Goal: Task Accomplishment & Management: Complete application form

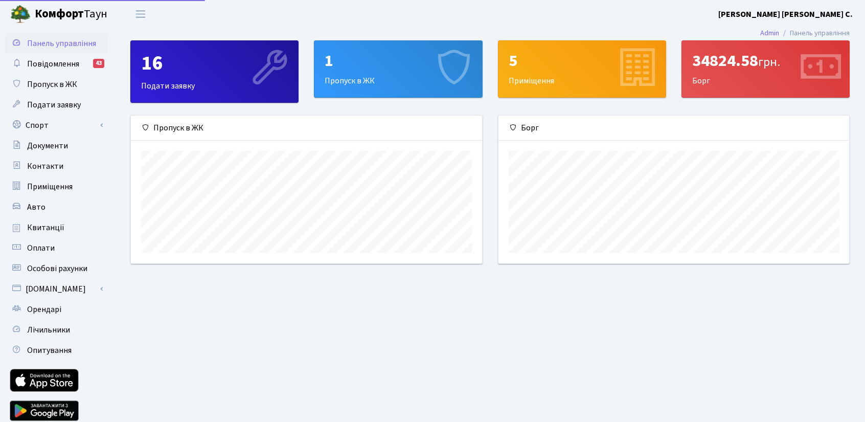
scroll to position [147, 351]
click at [38, 311] on span "Орендарі" at bounding box center [44, 309] width 34 height 11
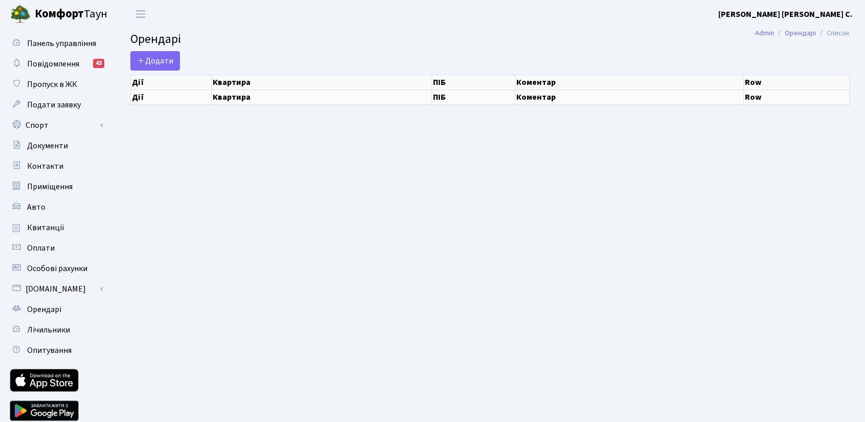
select select "25"
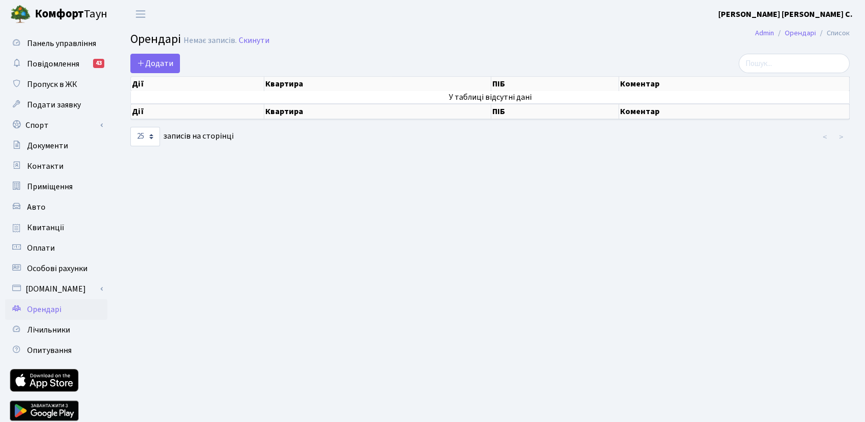
click at [144, 86] on th "Дії" at bounding box center [197, 84] width 133 height 14
click at [160, 63] on span "Додати" at bounding box center [155, 63] width 36 height 11
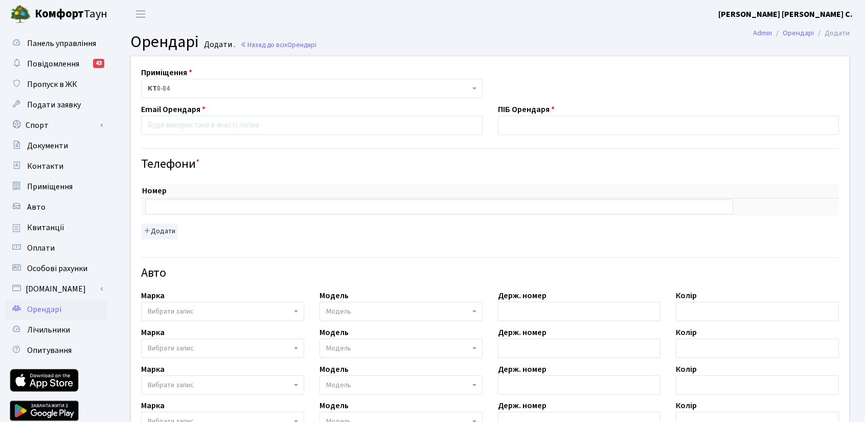
click at [474, 89] on b at bounding box center [474, 88] width 4 height 2
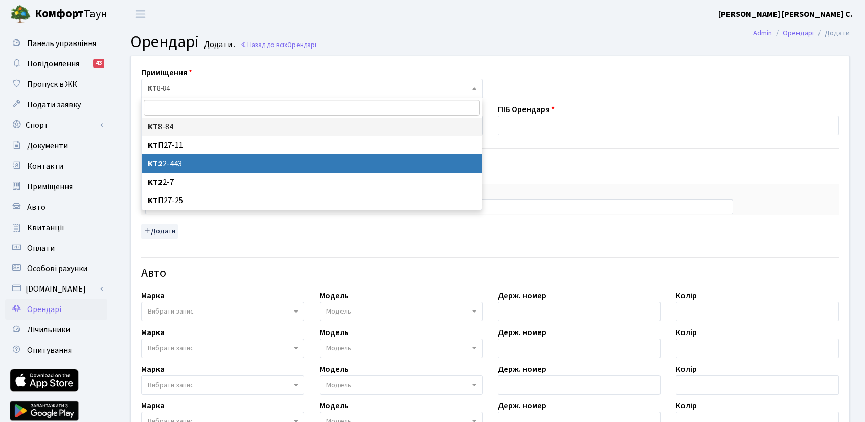
select select "15493"
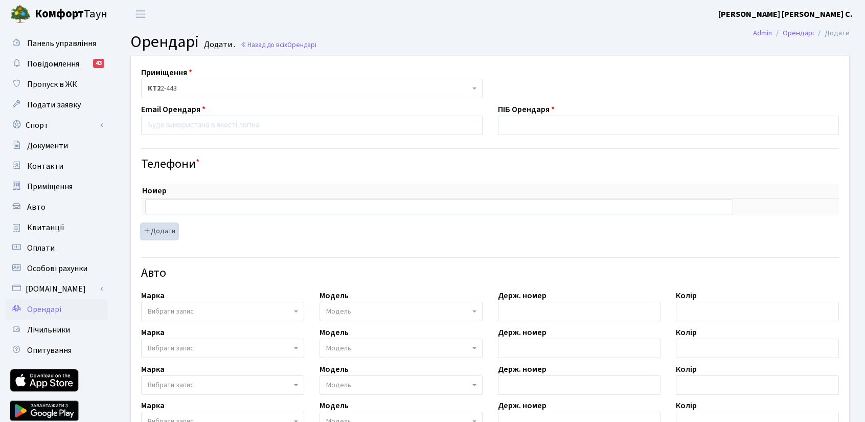
click at [146, 232] on icon "button" at bounding box center [147, 230] width 7 height 7
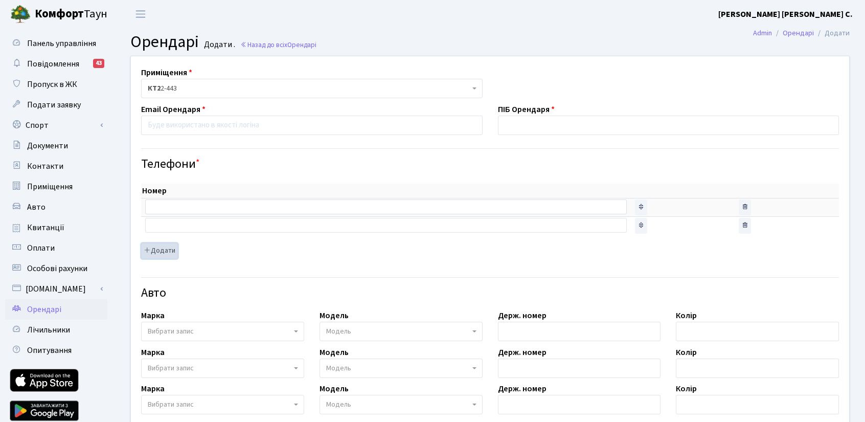
click at [144, 247] on icon "button" at bounding box center [147, 249] width 7 height 7
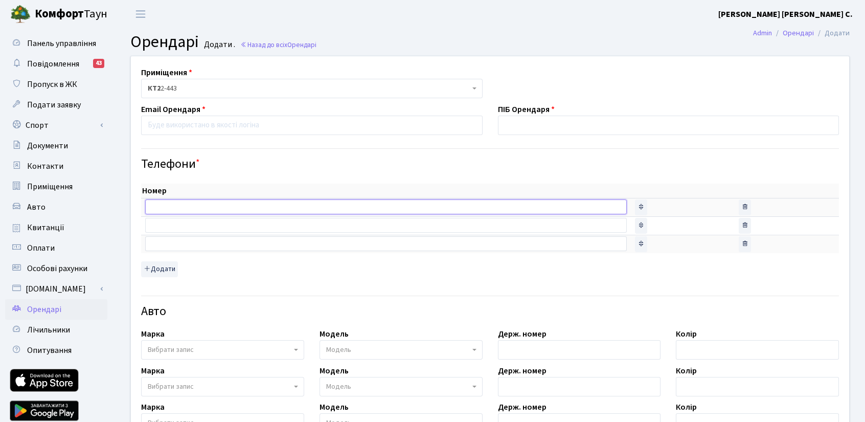
click at [177, 203] on input "text" at bounding box center [386, 206] width 482 height 14
click at [168, 206] on input "text" at bounding box center [386, 206] width 482 height 14
type input "+30772212021"
click at [360, 157] on h4 "Телефони *" at bounding box center [490, 164] width 698 height 15
click at [213, 125] on input "email" at bounding box center [312, 125] width 342 height 19
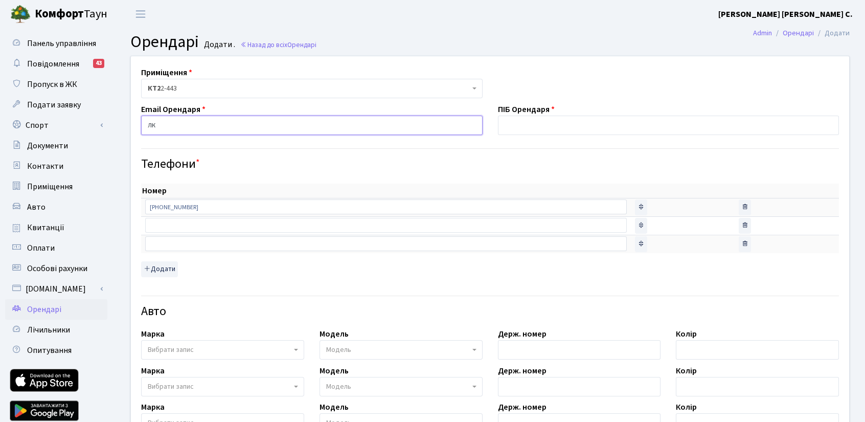
type input "л"
click at [358, 125] on input "email" at bounding box center [312, 125] width 342 height 19
type input "kris_y93@ukr.net"
click at [526, 125] on input "text" at bounding box center [669, 125] width 342 height 19
type input "S"
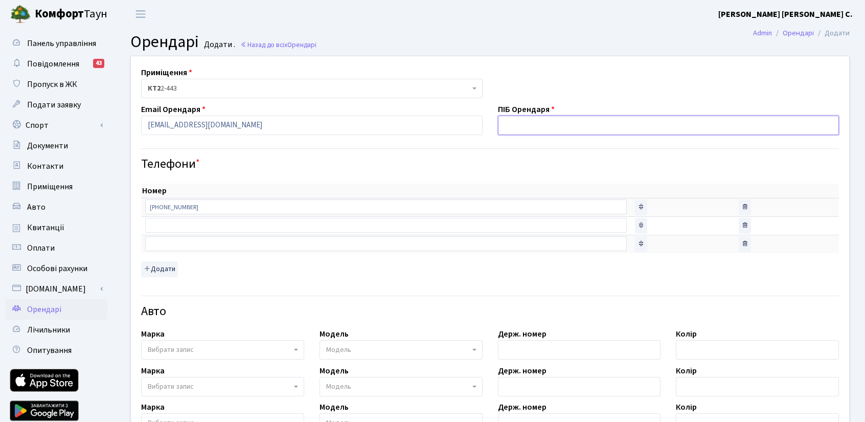
type input """
type input "'"
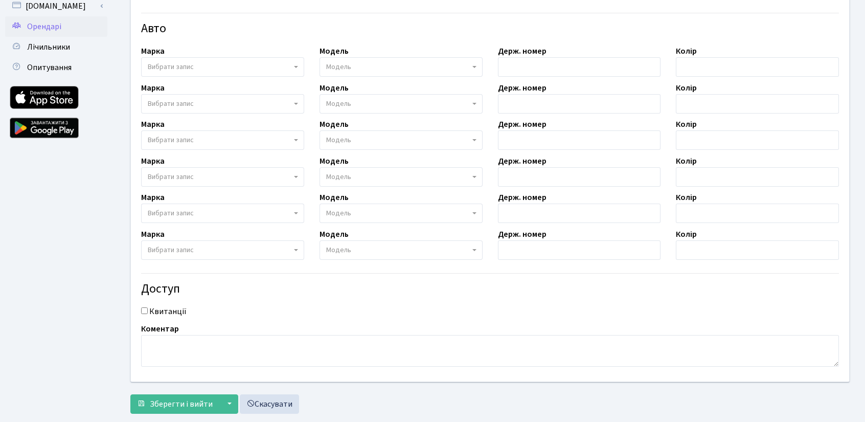
scroll to position [302, 0]
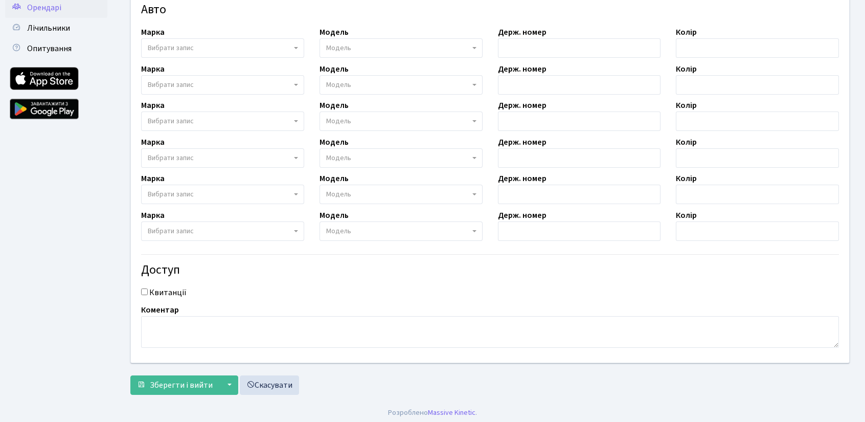
type input "Єфімова Крістіна Сергіївна"
click at [145, 290] on input "Квитанції" at bounding box center [144, 291] width 7 height 7
checkbox input "true"
click at [195, 382] on span "Зберегти і вийти" at bounding box center [181, 384] width 63 height 11
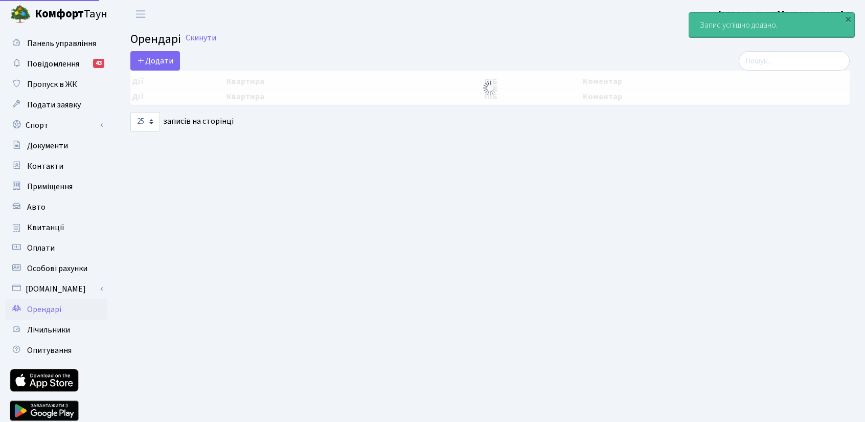
select select "25"
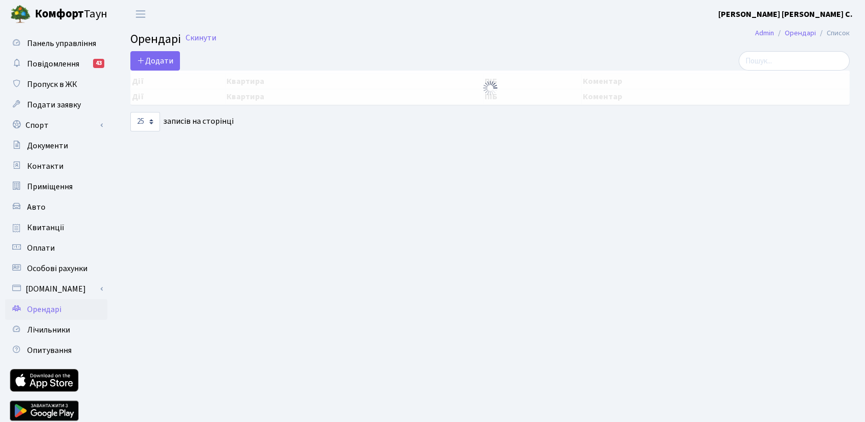
select select "25"
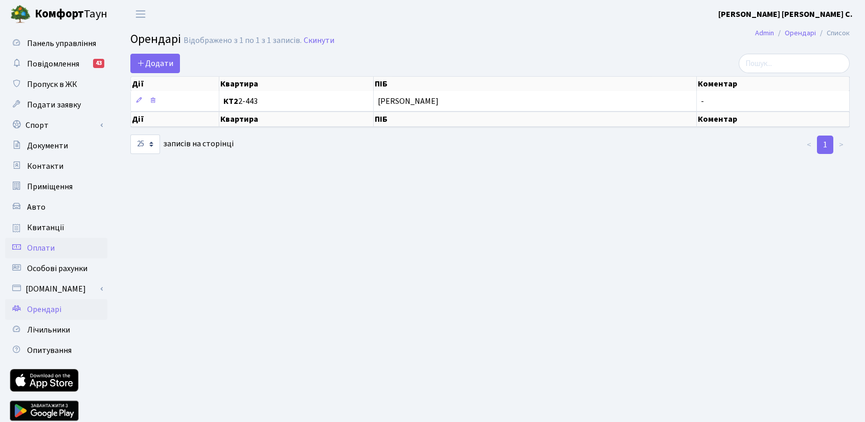
click at [37, 248] on span "Оплати" at bounding box center [41, 247] width 28 height 11
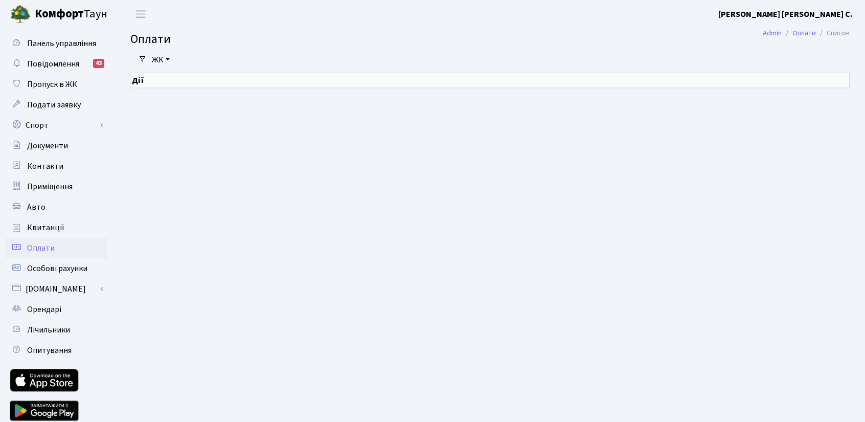
select select "25"
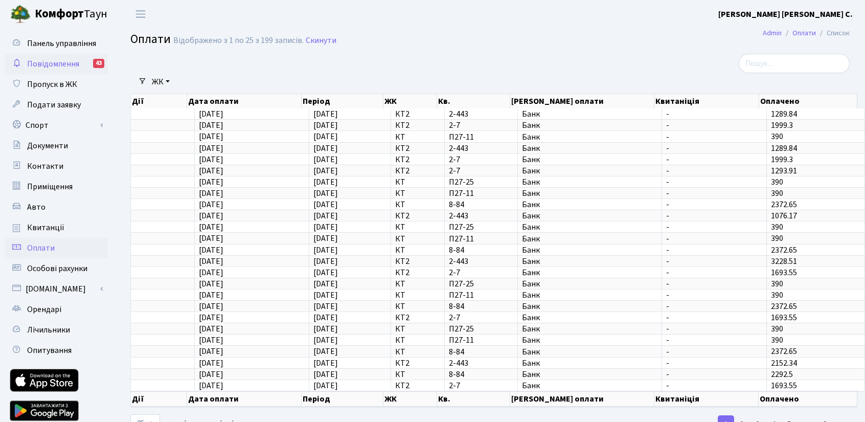
click at [100, 65] on div "43" at bounding box center [98, 63] width 11 height 9
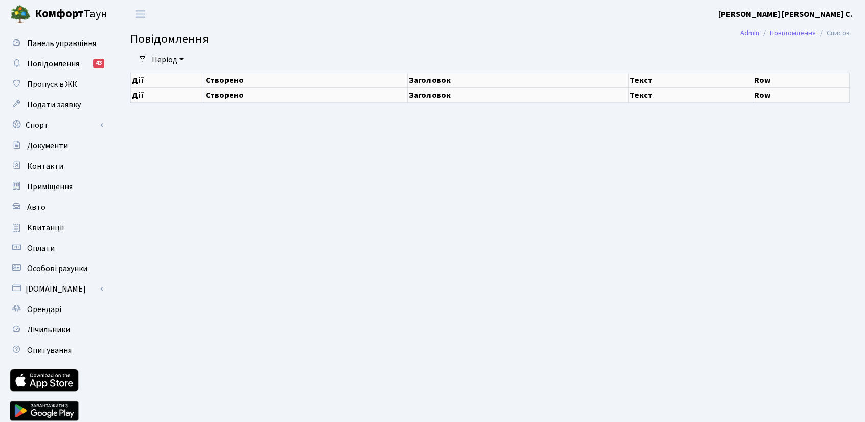
select select "25"
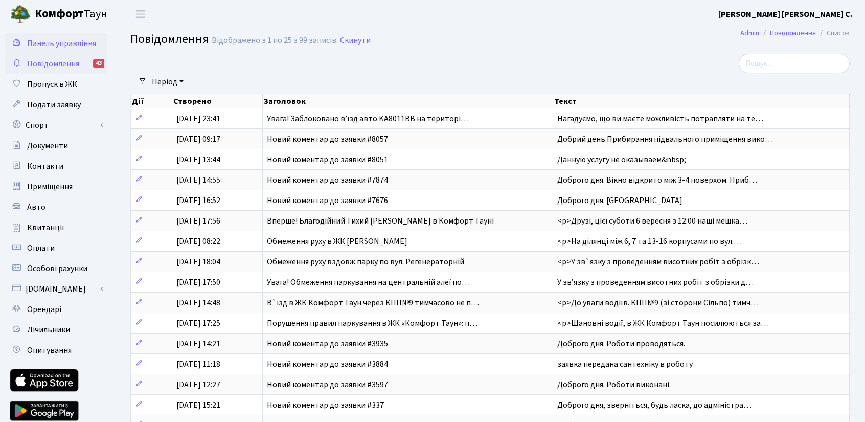
click at [46, 44] on span "Панель управління" at bounding box center [61, 43] width 69 height 11
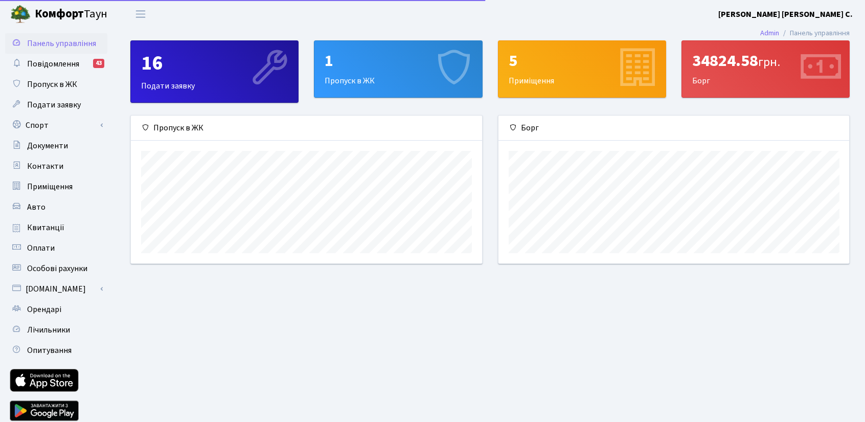
scroll to position [147, 351]
click at [722, 70] on div "34824.58 грн." at bounding box center [765, 60] width 147 height 19
click at [712, 63] on div "34824.58 грн." at bounding box center [765, 60] width 147 height 19
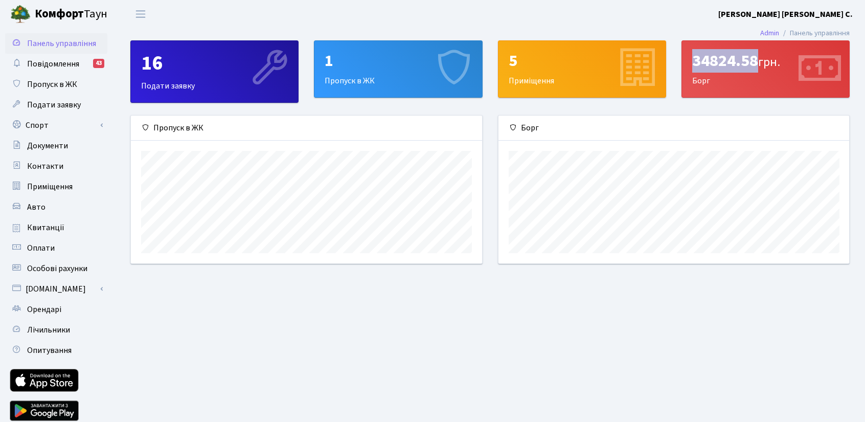
click at [712, 64] on div "34824.58 грн." at bounding box center [765, 60] width 147 height 19
click at [474, 321] on main "Admin Панель управління 16 Подати заявку 1 Пропуск в ЖК 5 Приміщення 34824.58 г…" at bounding box center [490, 231] width 750 height 406
click at [37, 234] on link "Квитанції" at bounding box center [56, 227] width 102 height 20
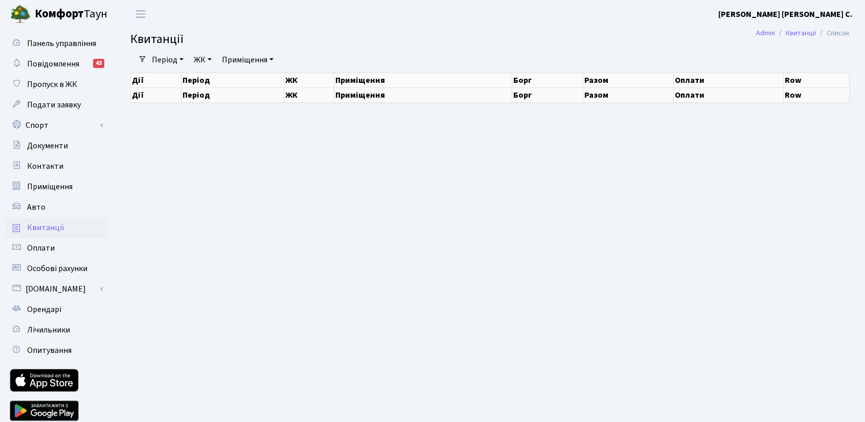
select select "25"
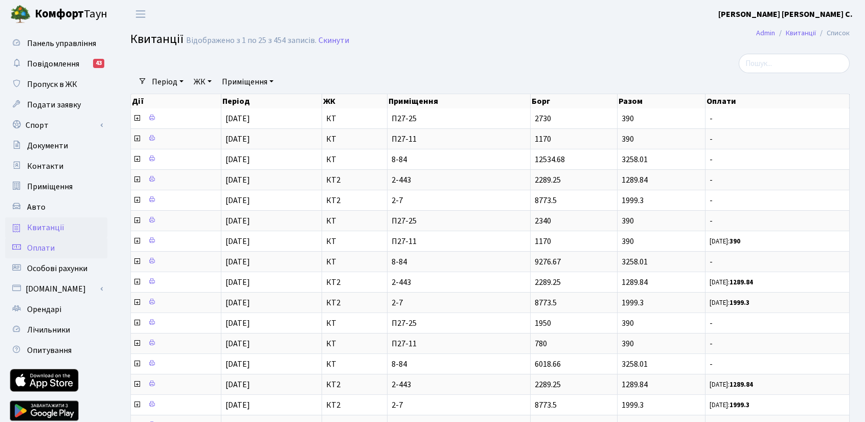
click at [37, 250] on span "Оплати" at bounding box center [41, 247] width 28 height 11
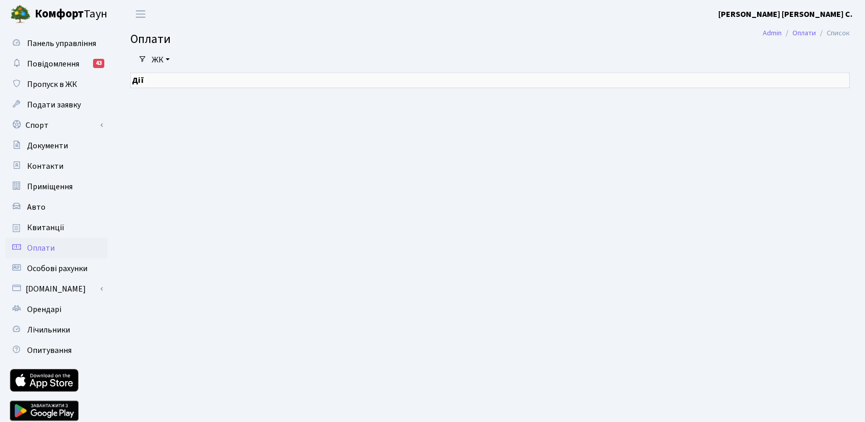
select select "25"
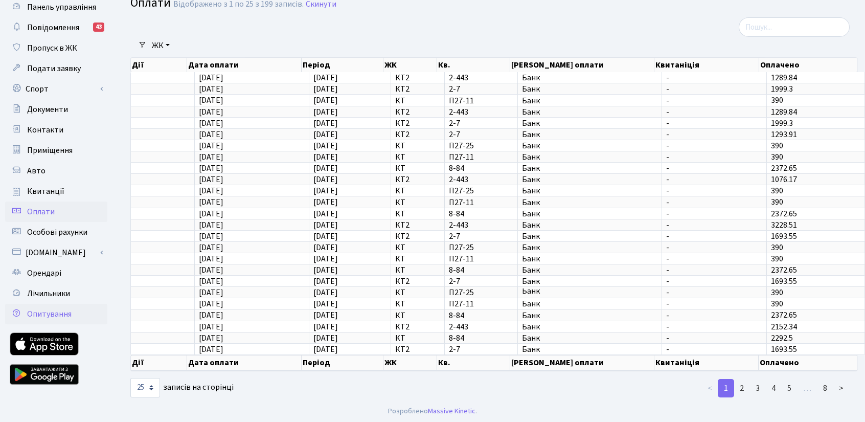
scroll to position [38, 0]
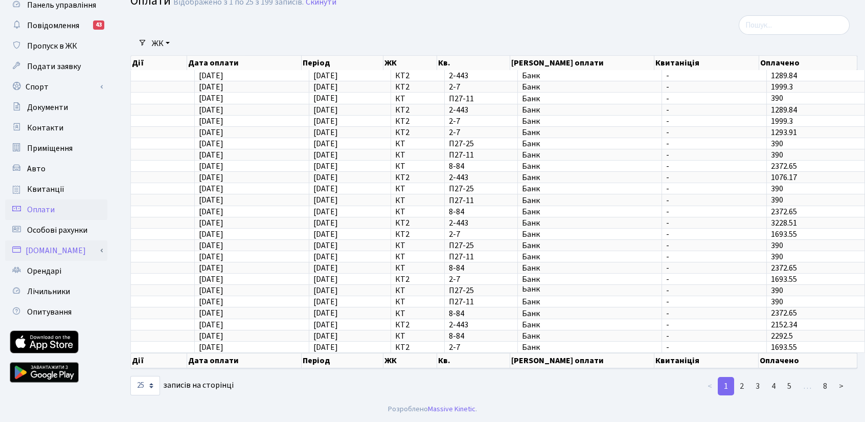
click at [38, 250] on link "[DOMAIN_NAME]" at bounding box center [56, 250] width 102 height 20
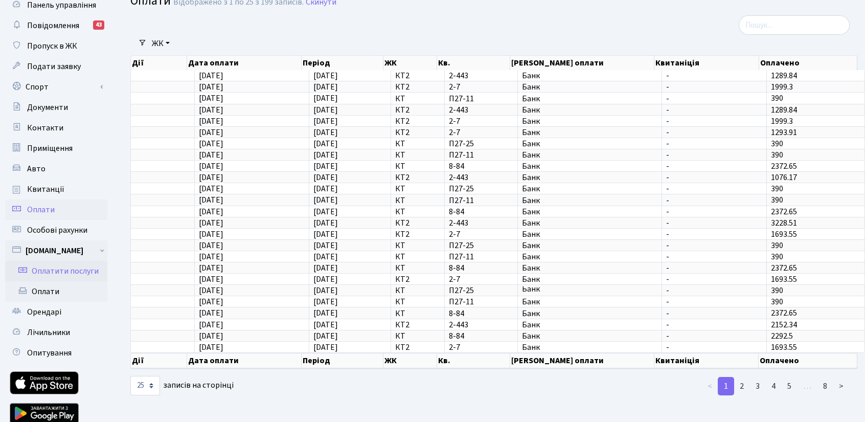
click at [75, 272] on link "Оплатити послуги" at bounding box center [56, 271] width 102 height 20
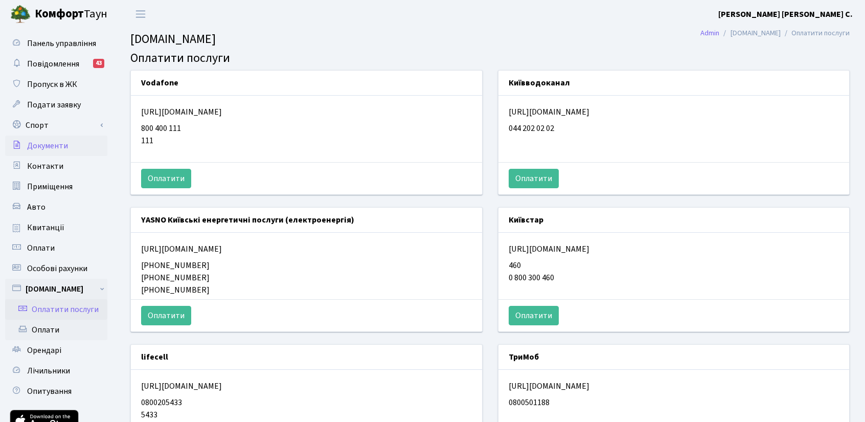
click at [55, 148] on span "Документи" at bounding box center [47, 145] width 41 height 11
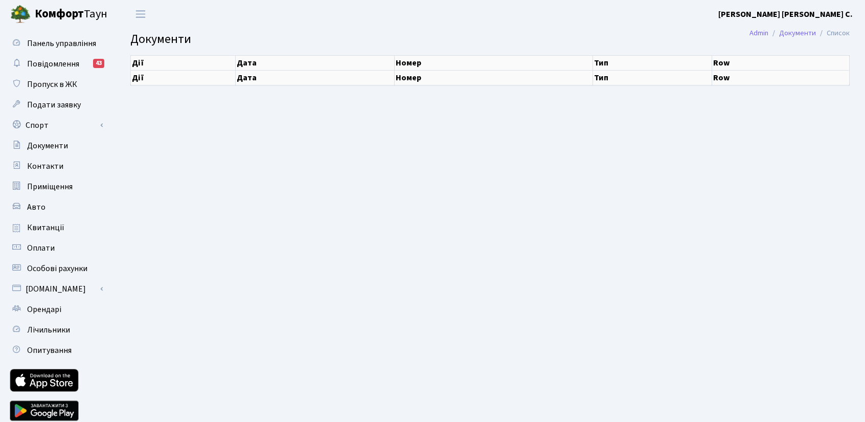
select select "25"
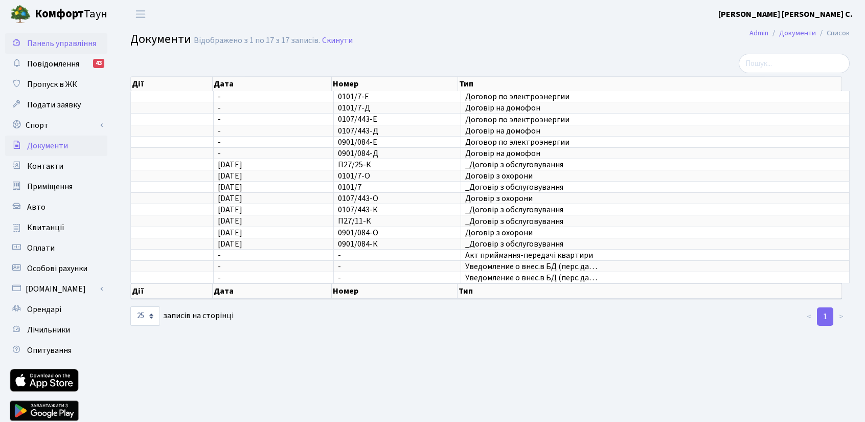
click at [58, 43] on span "Панель управління" at bounding box center [61, 43] width 69 height 11
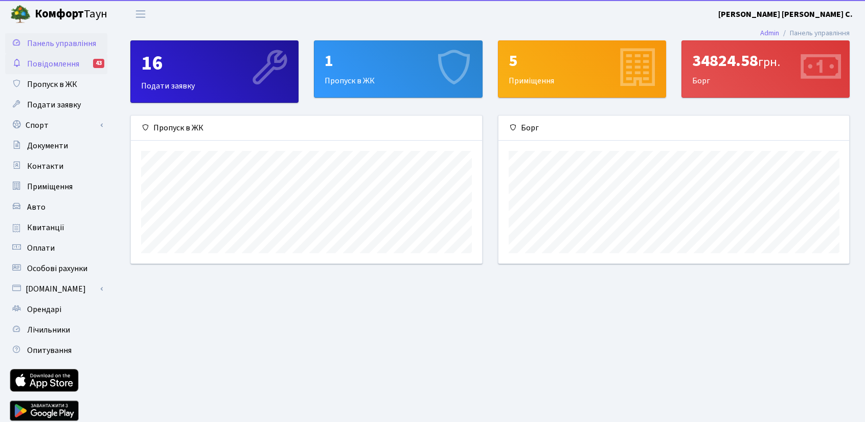
scroll to position [147, 351]
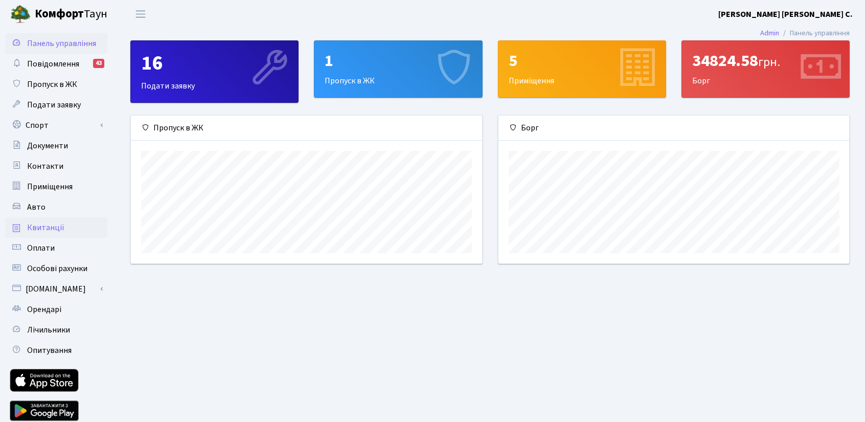
click at [51, 228] on span "Квитанції" at bounding box center [45, 227] width 37 height 11
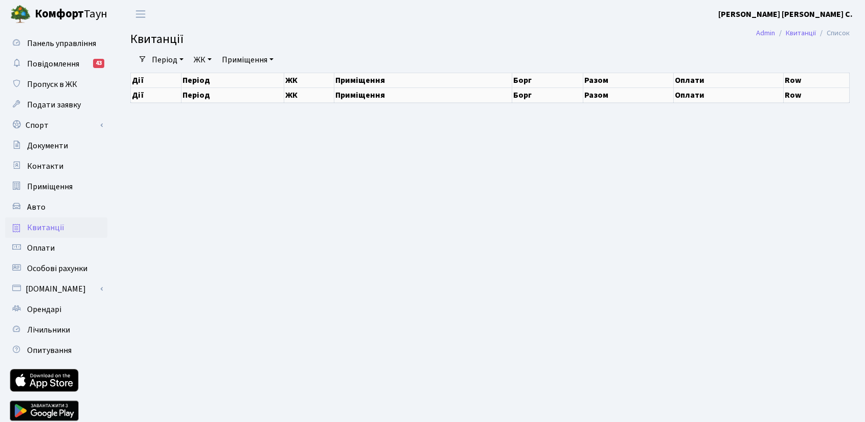
select select "25"
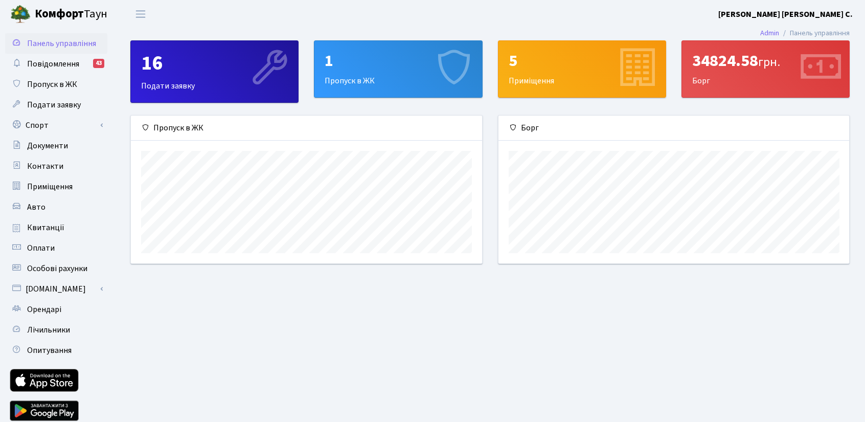
scroll to position [147, 351]
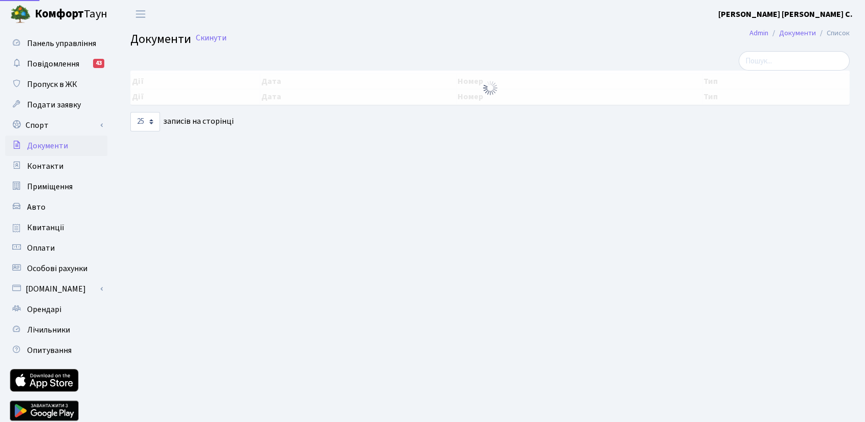
select select "25"
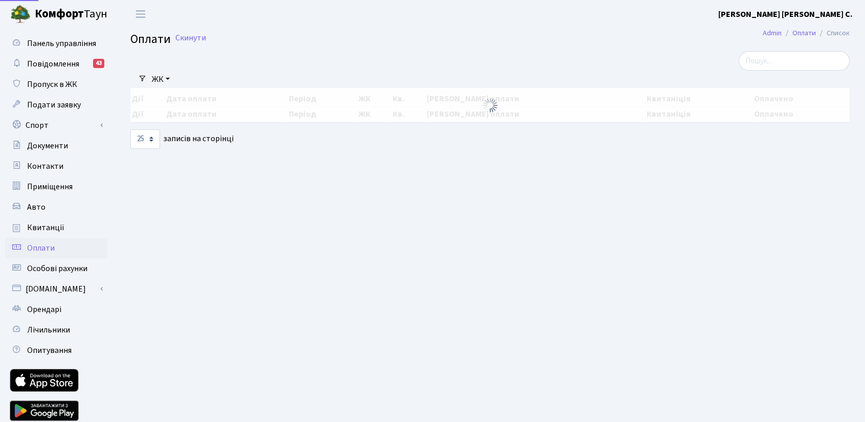
select select "25"
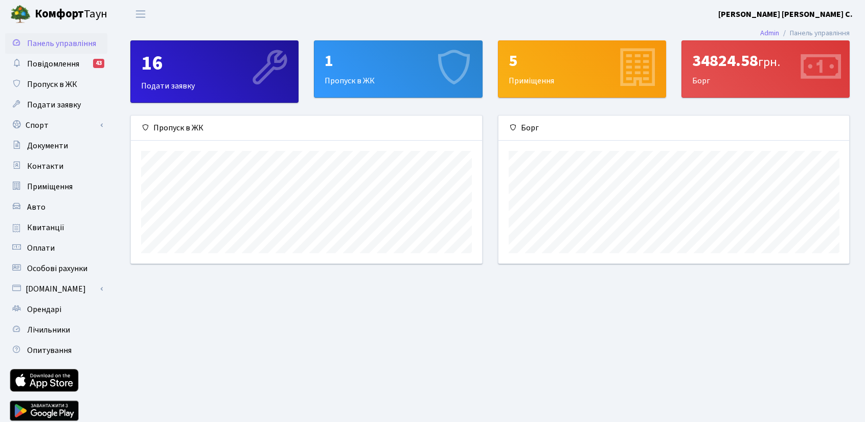
scroll to position [147, 351]
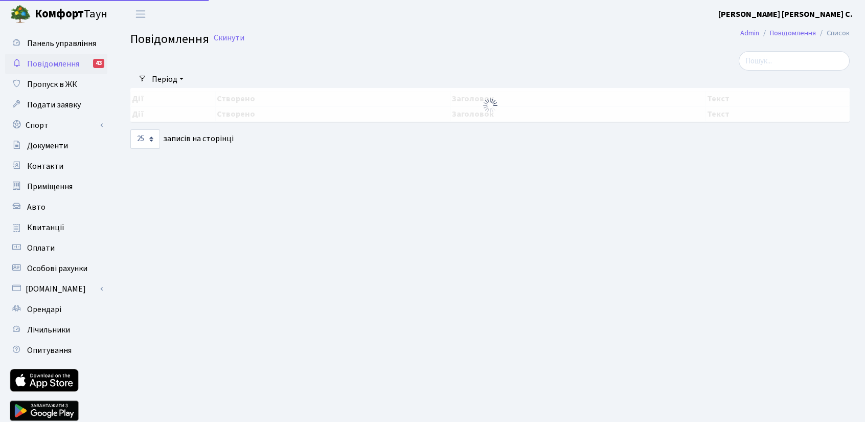
select select "25"
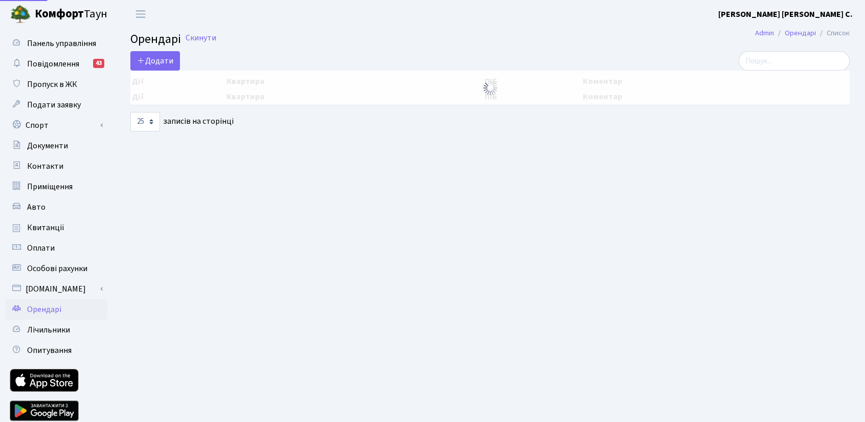
select select "25"
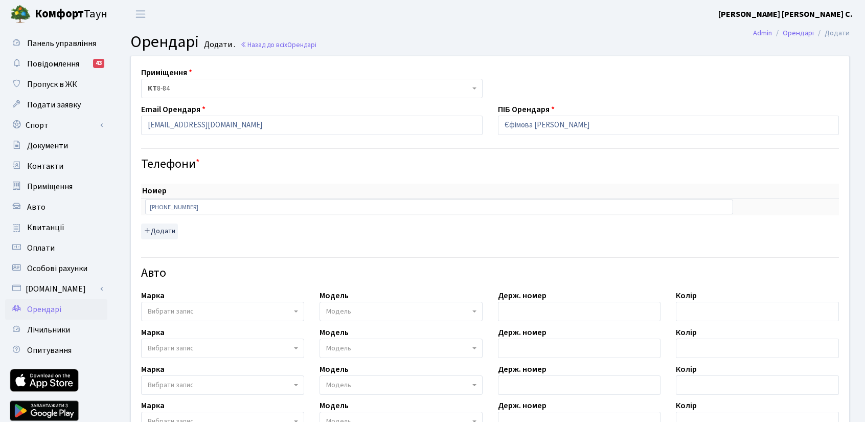
select select "15493"
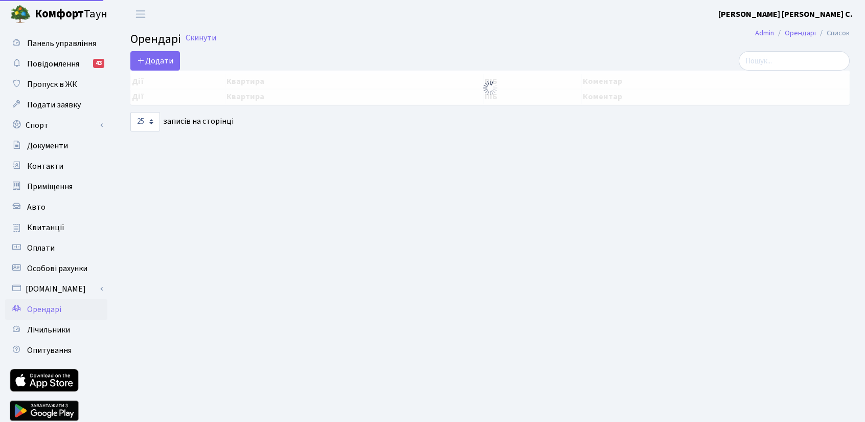
select select "25"
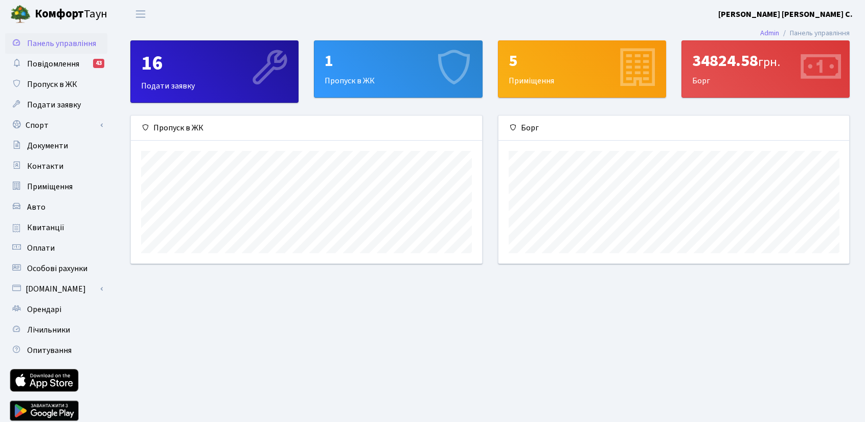
scroll to position [147, 351]
click at [47, 308] on span "Орендарі" at bounding box center [44, 309] width 34 height 11
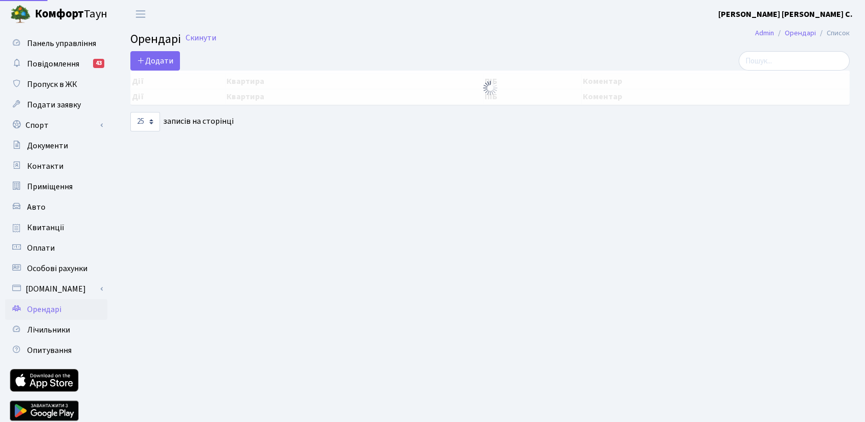
select select "25"
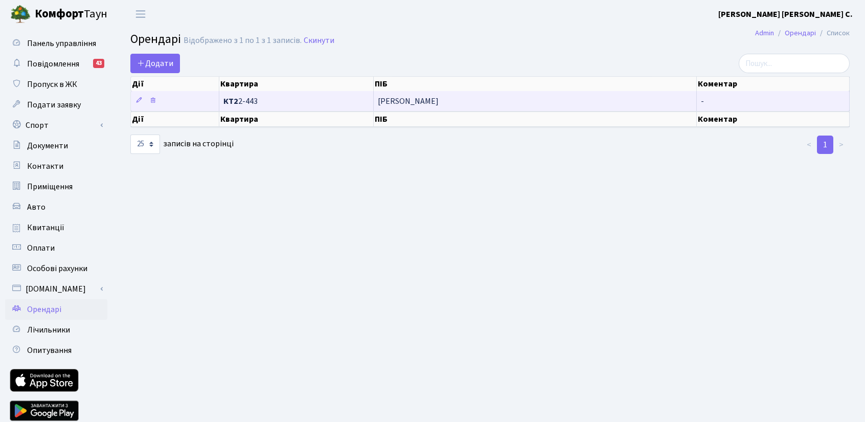
click at [187, 103] on td at bounding box center [175, 101] width 88 height 20
click at [179, 102] on td at bounding box center [175, 101] width 88 height 20
click at [139, 100] on icon at bounding box center [138, 100] width 7 height 7
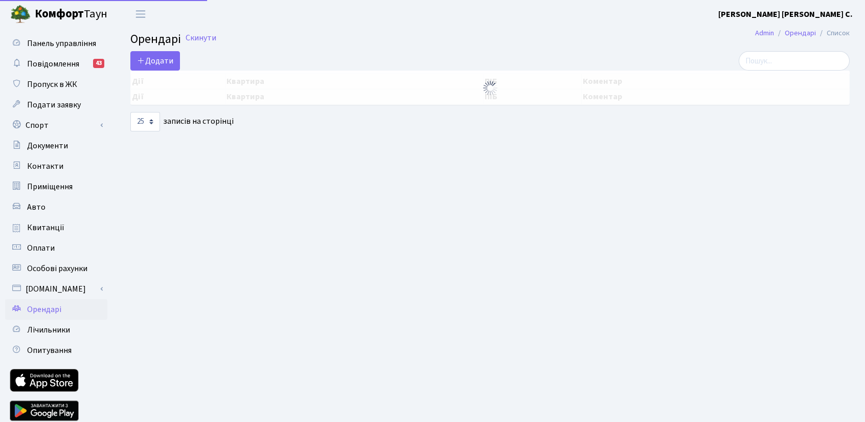
select select "25"
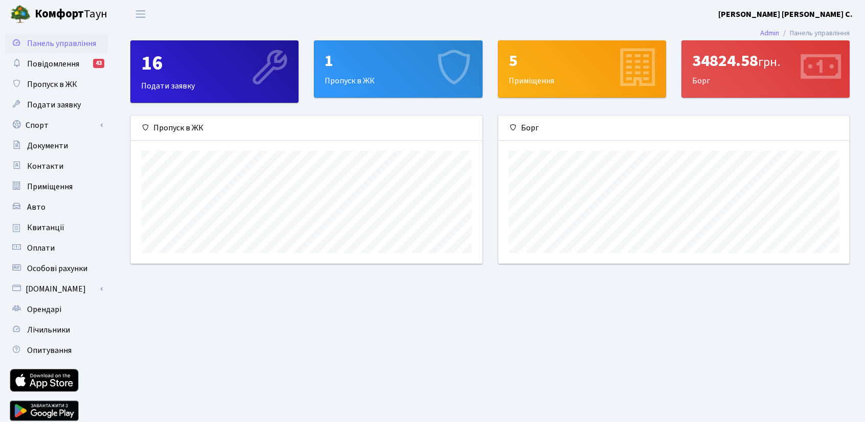
scroll to position [147, 351]
click at [48, 308] on span "Орендарі" at bounding box center [44, 309] width 34 height 11
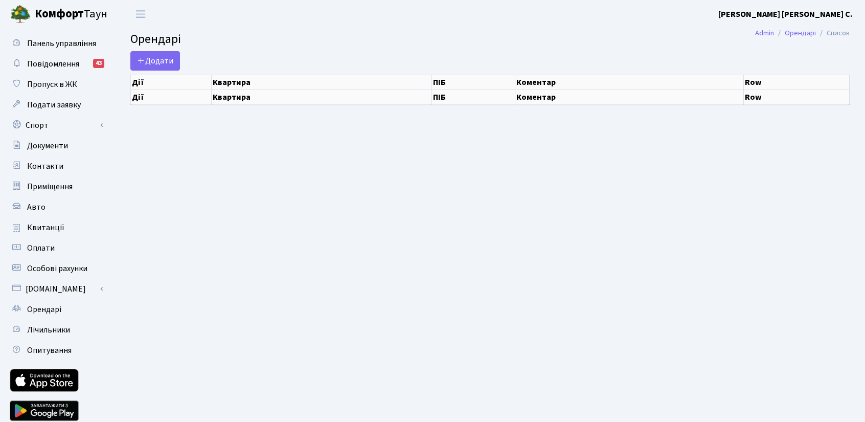
select select "25"
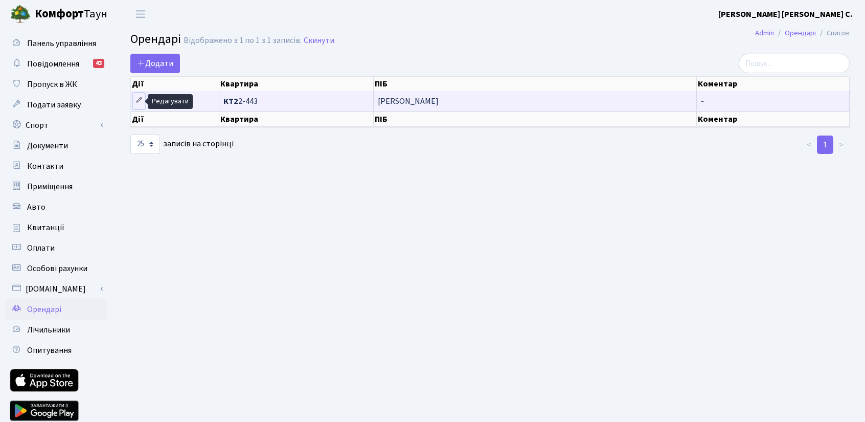
click at [143, 101] on link at bounding box center [139, 101] width 12 height 16
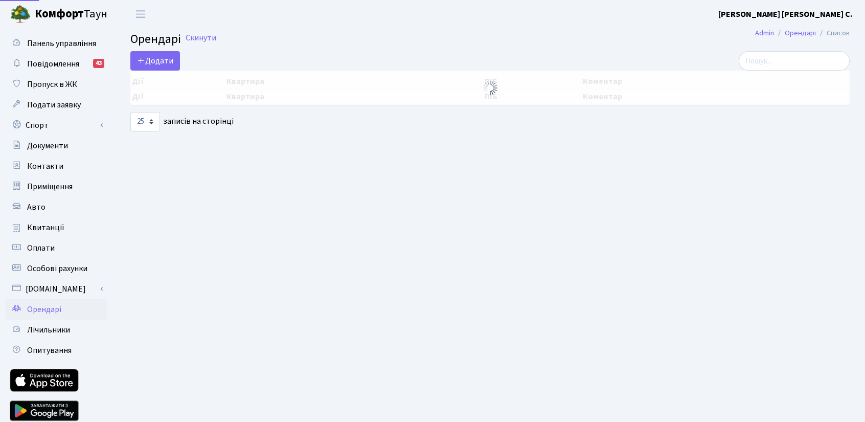
select select "25"
